Goal: Information Seeking & Learning: Learn about a topic

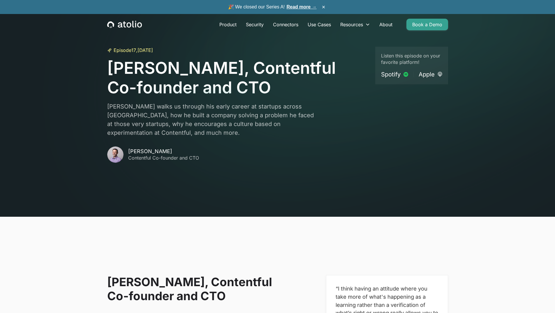
click at [125, 22] on icon "home" at bounding box center [124, 25] width 35 height 8
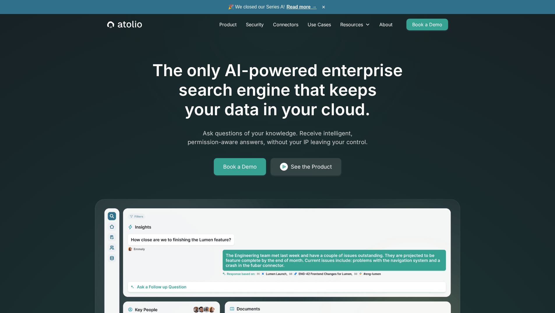
click at [56, 182] on div "The only AI-powered enterprise search engine that keeps your data in your cloud…" at bounding box center [277, 199] width 555 height 399
click at [307, 5] on link "Read more →" at bounding box center [302, 6] width 30 height 5
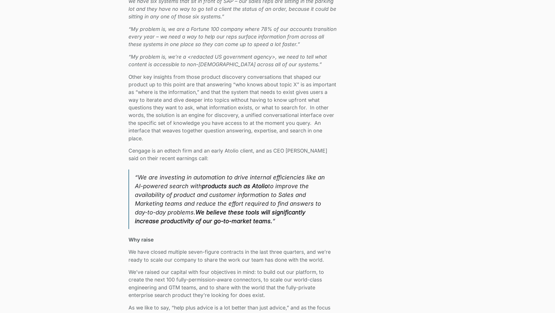
scroll to position [763, 0]
